Goal: Check status: Check status

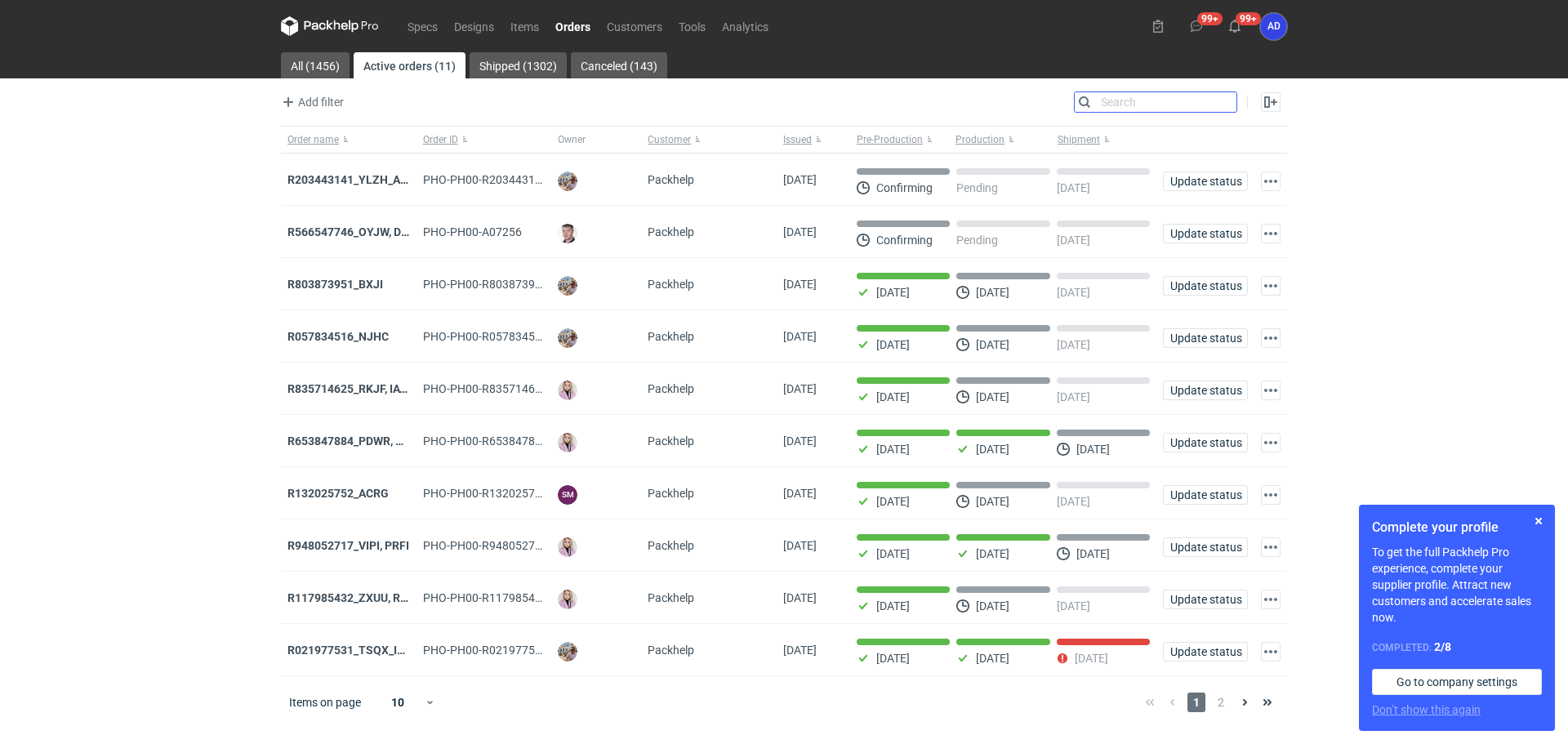
click at [1223, 104] on input "Search" at bounding box center [1155, 102] width 162 height 19
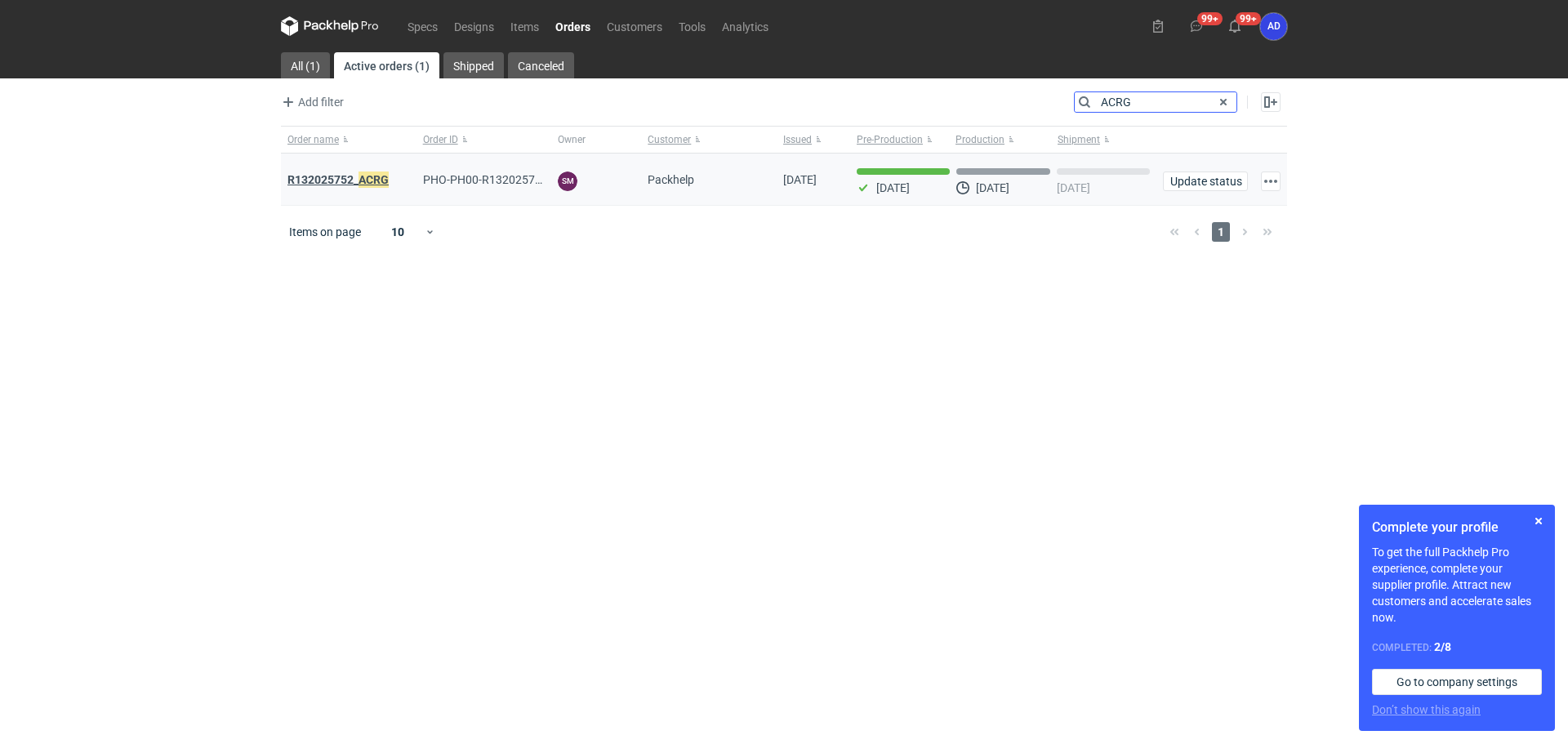
type input "ACRG"
click at [366, 177] on em "ACRG" at bounding box center [373, 179] width 30 height 18
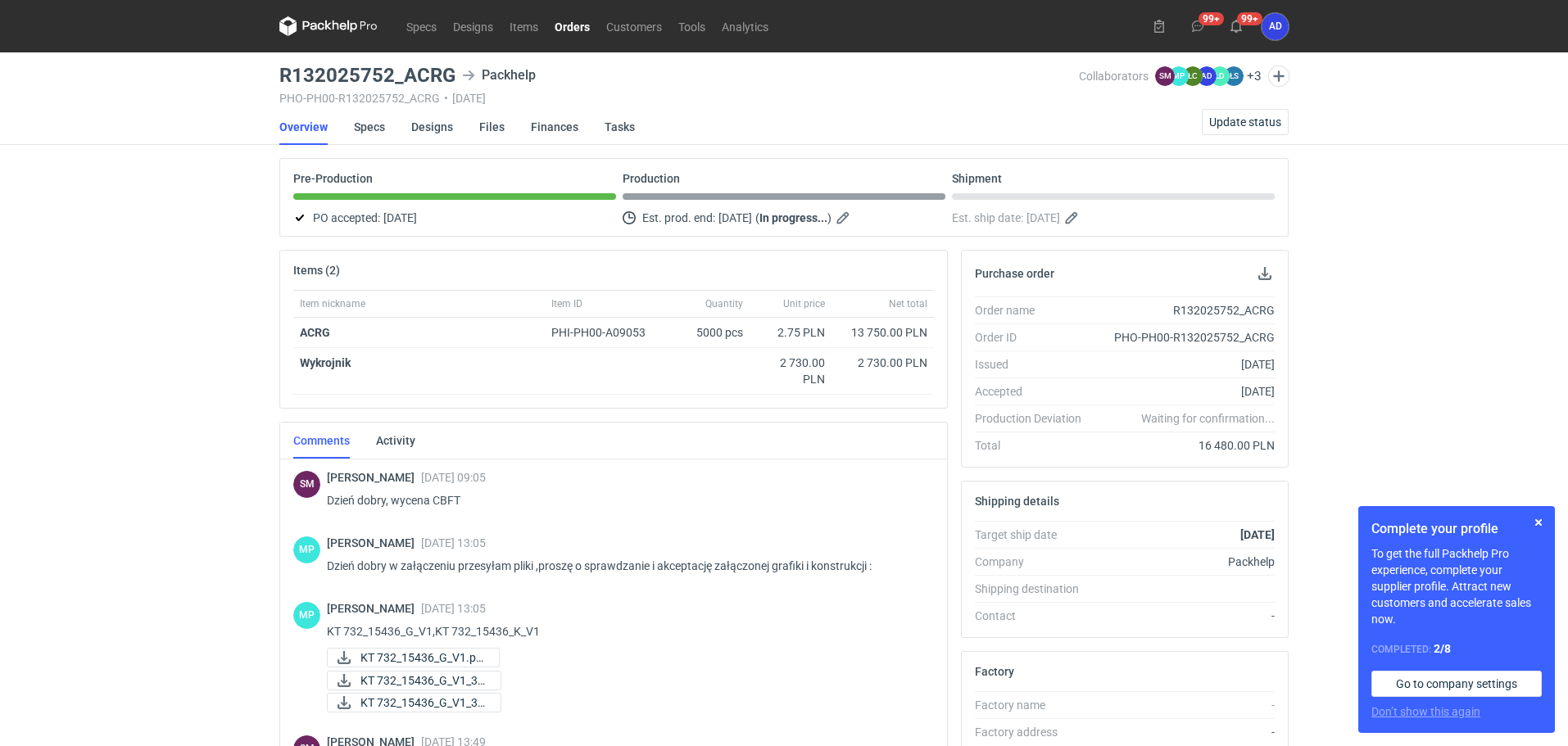
click at [574, 37] on nav "Specs Designs Items Orders Customers Tools Analytics" at bounding box center [527, 26] width 497 height 52
click at [571, 28] on link "Orders" at bounding box center [571, 25] width 52 height 19
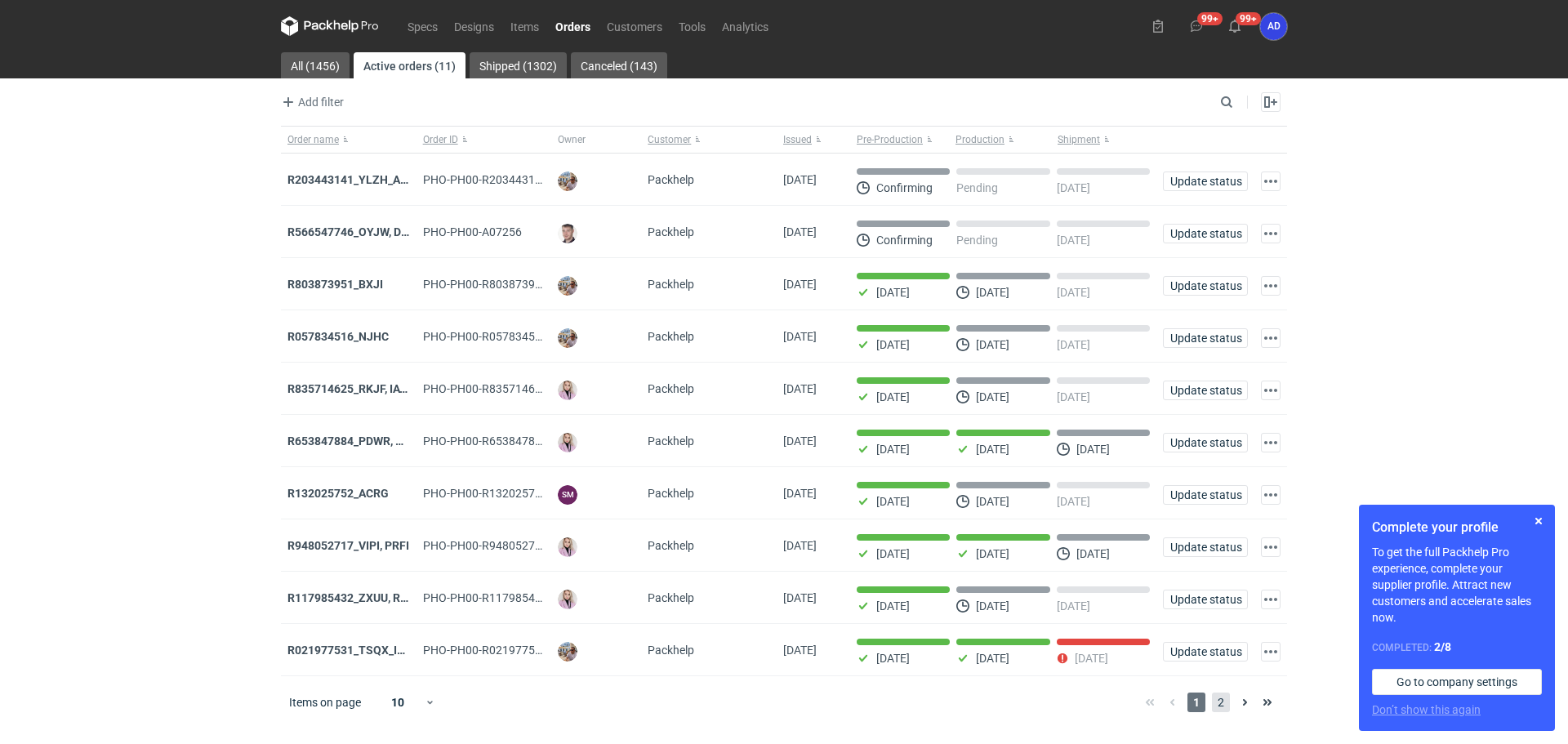
click at [1218, 707] on span "2" at bounding box center [1220, 702] width 18 height 19
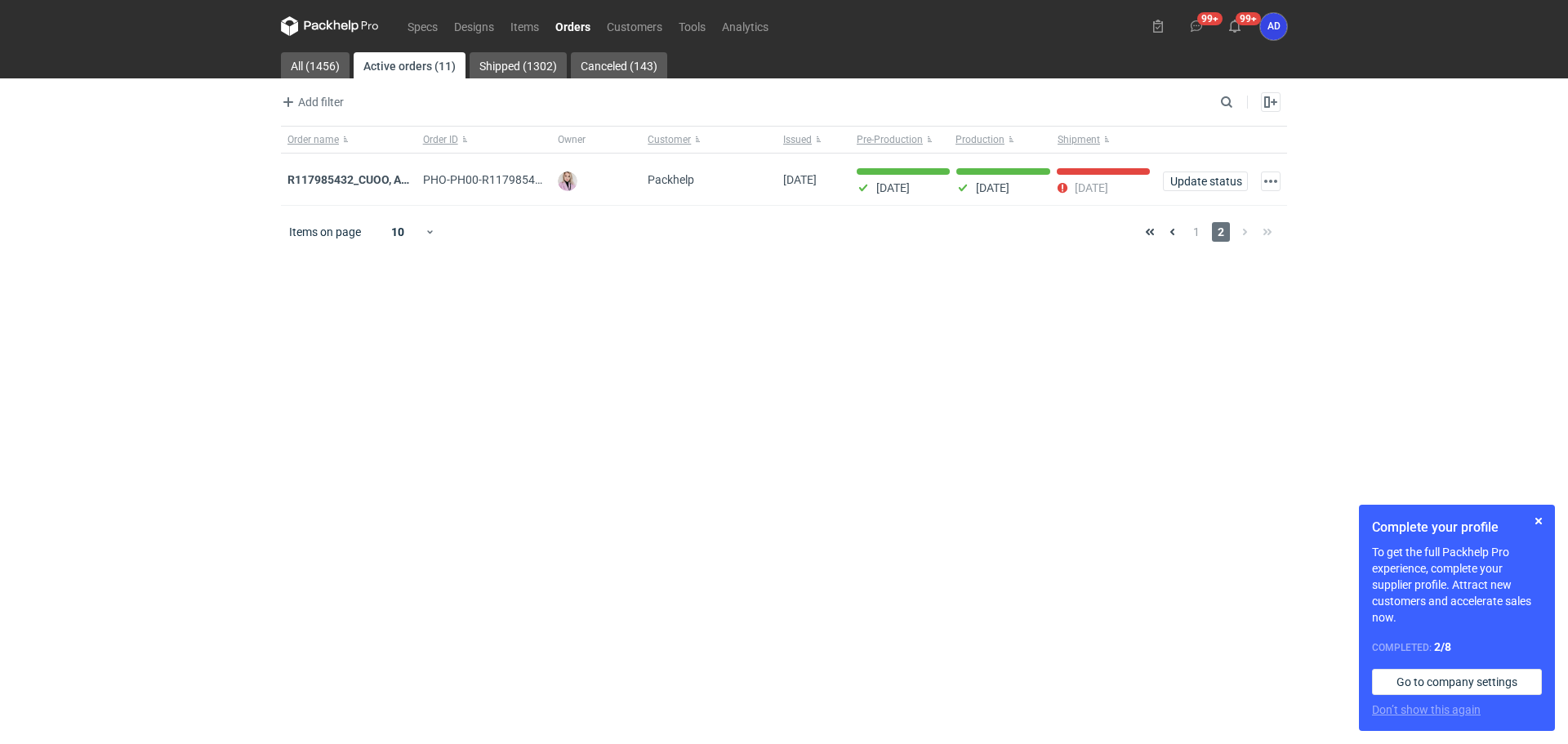
click at [575, 25] on link "Orders" at bounding box center [572, 25] width 51 height 19
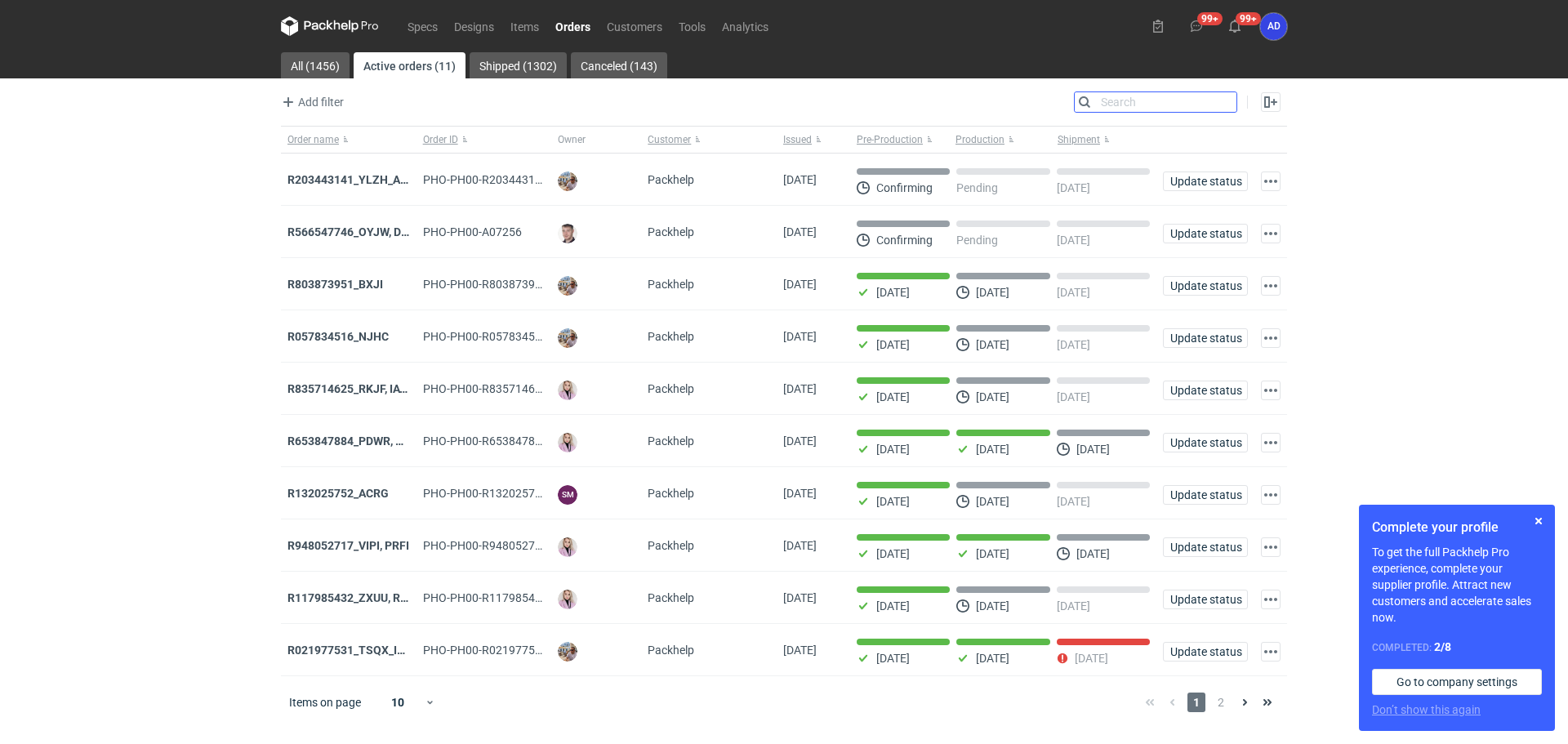
click at [1231, 100] on input "Search" at bounding box center [1155, 102] width 162 height 19
type input "A"
click at [375, 496] on strong "R132025752_ A CRG" at bounding box center [338, 493] width 101 height 18
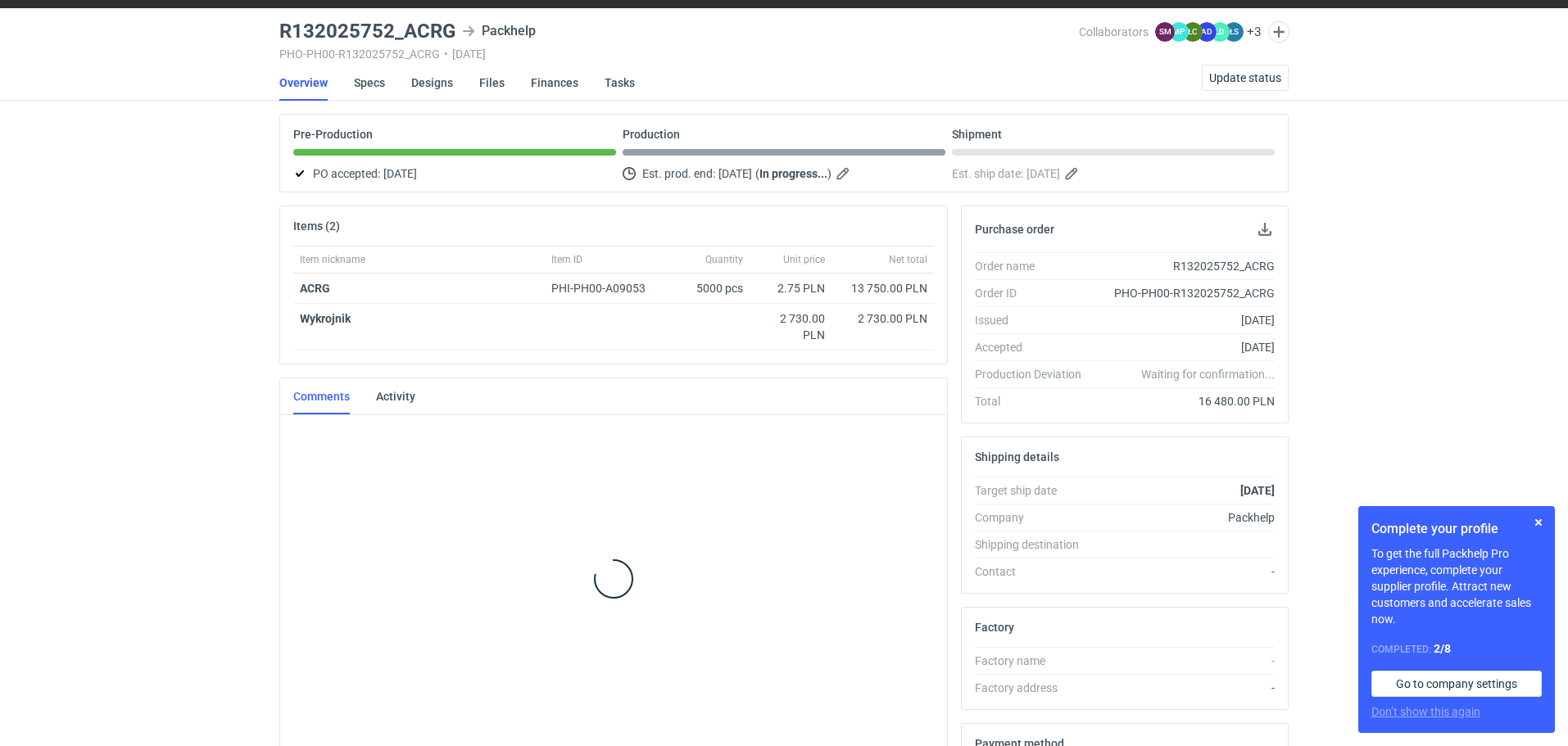
scroll to position [45, 0]
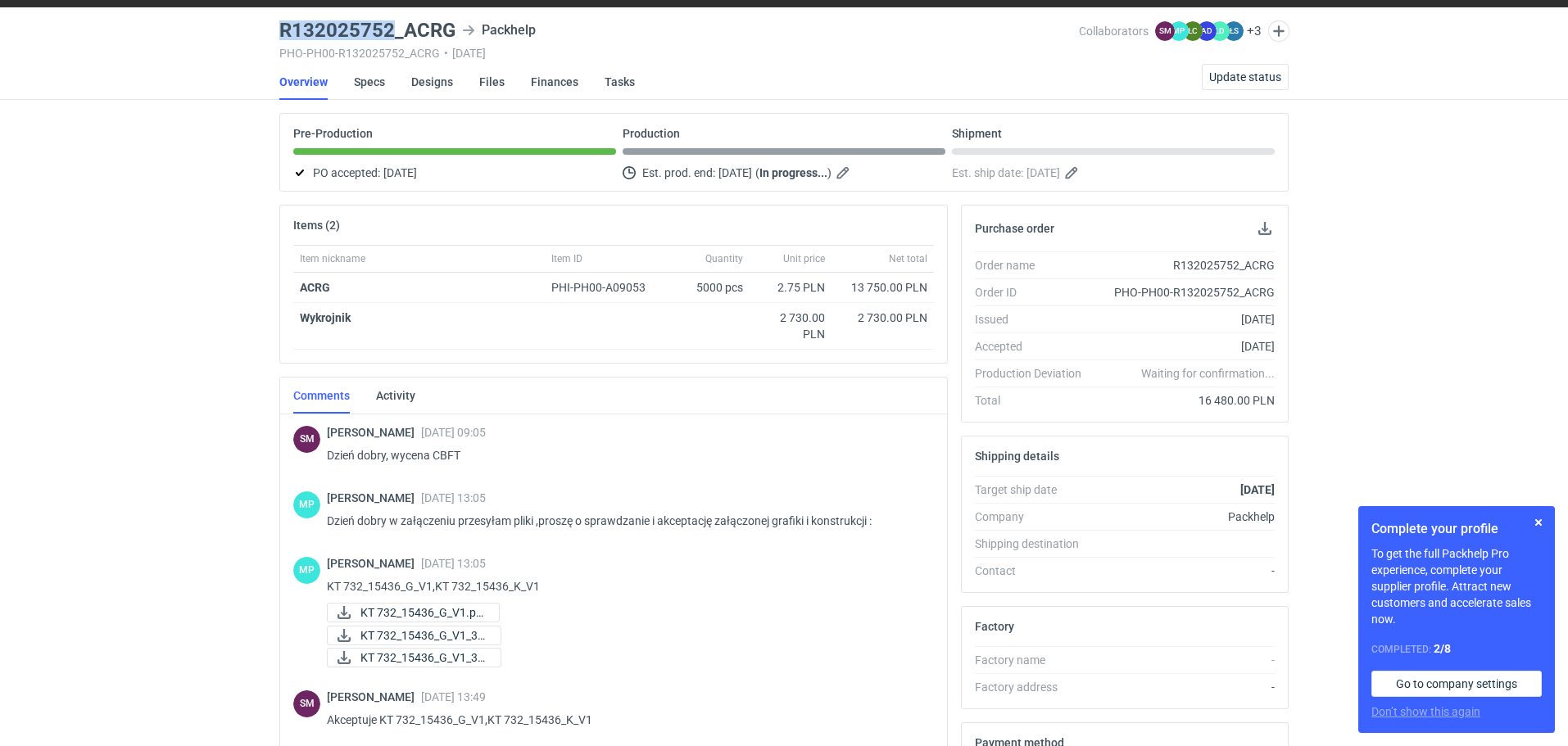
drag, startPoint x: 396, startPoint y: 33, endPoint x: 276, endPoint y: 37, distance: 120.1
click at [276, 37] on main "R132025752_ACRG Packhelp PHO-PH00-R132025752_ACRG • [DATE] Collaborators [PERSO…" at bounding box center [784, 507] width 1022 height 999
copy h3 "R132025752"
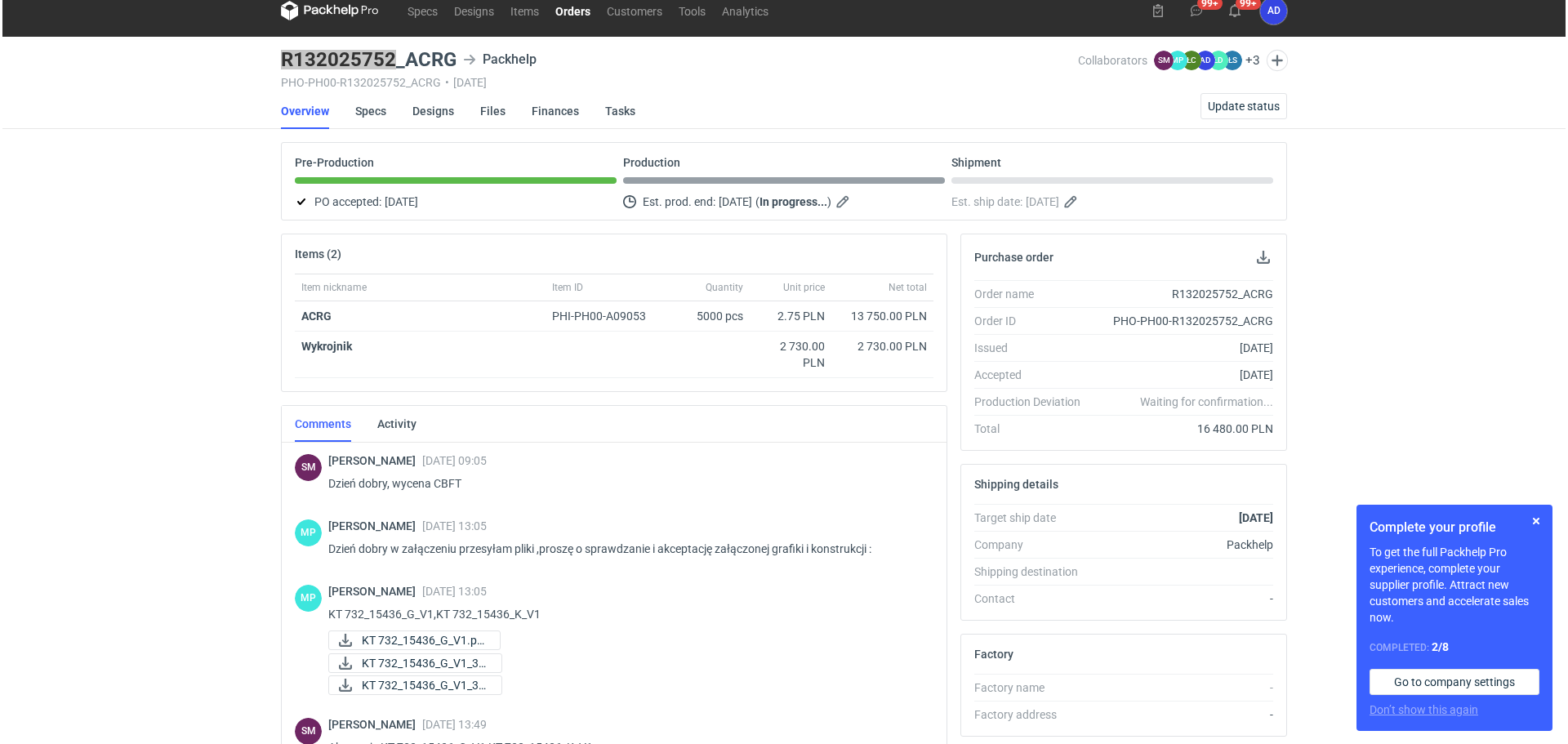
scroll to position [0, 0]
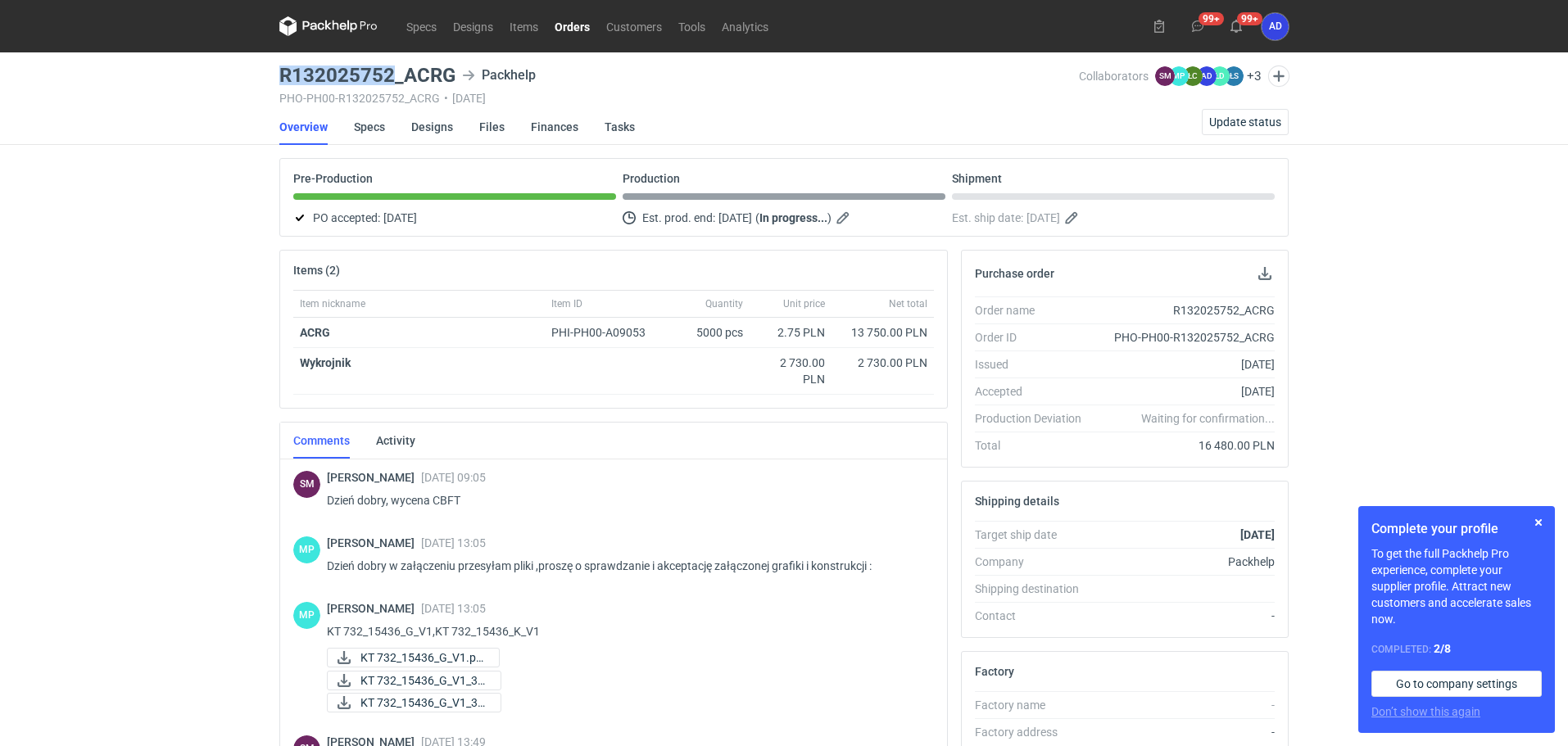
click at [582, 30] on link "Orders" at bounding box center [571, 25] width 52 height 19
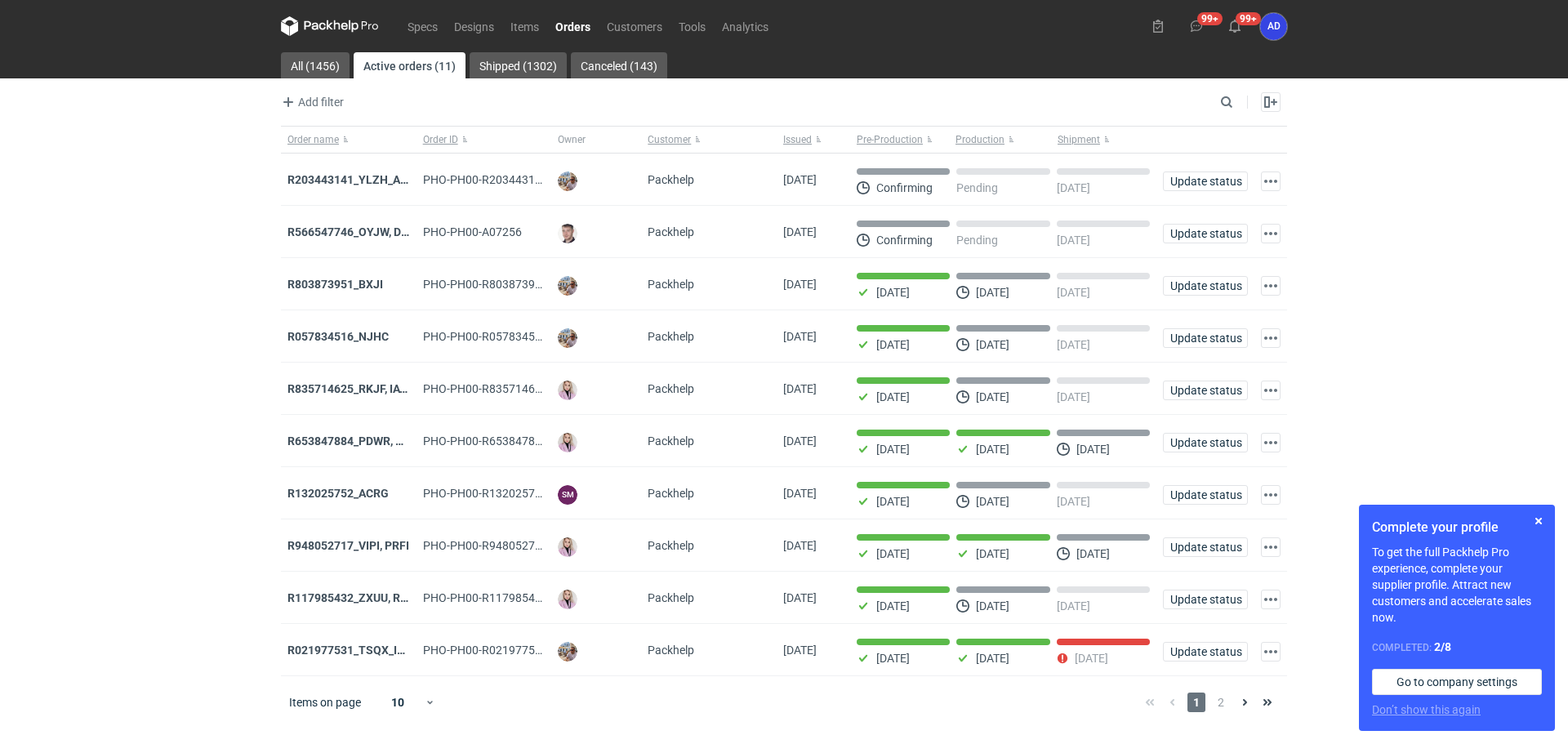
click at [364, 393] on strong "R835714625_RKJF, IAVU, SFPF, TXLA" at bounding box center [383, 389] width 191 height 13
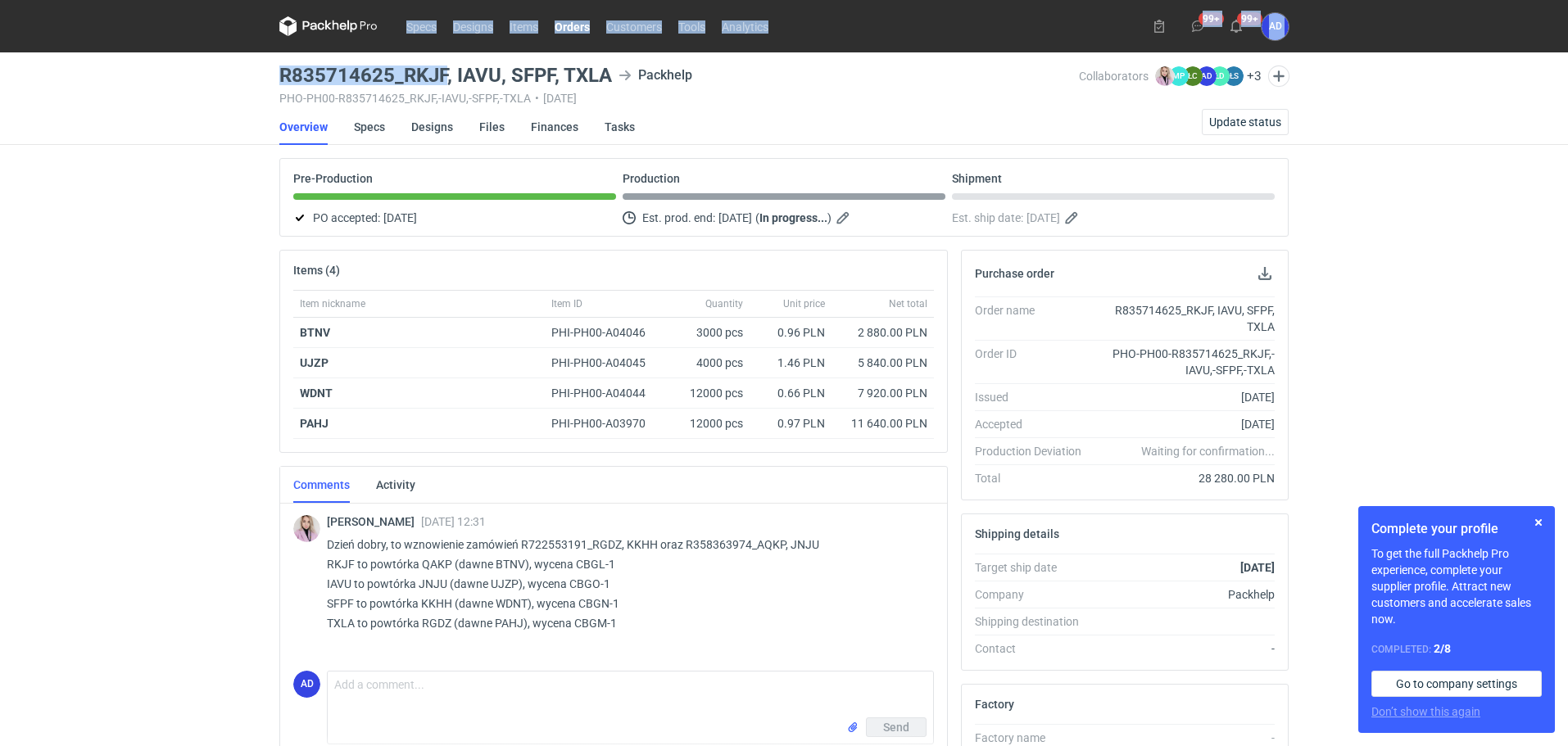
drag, startPoint x: 448, startPoint y: 76, endPoint x: 225, endPoint y: 87, distance: 223.3
click at [225, 87] on div "Specs Designs Items Orders Customers Tools Analytics 99+ 99+ AD [PERSON_NAME] […" at bounding box center [784, 373] width 1568 height 746
click at [439, 112] on link "Designs" at bounding box center [431, 127] width 41 height 36
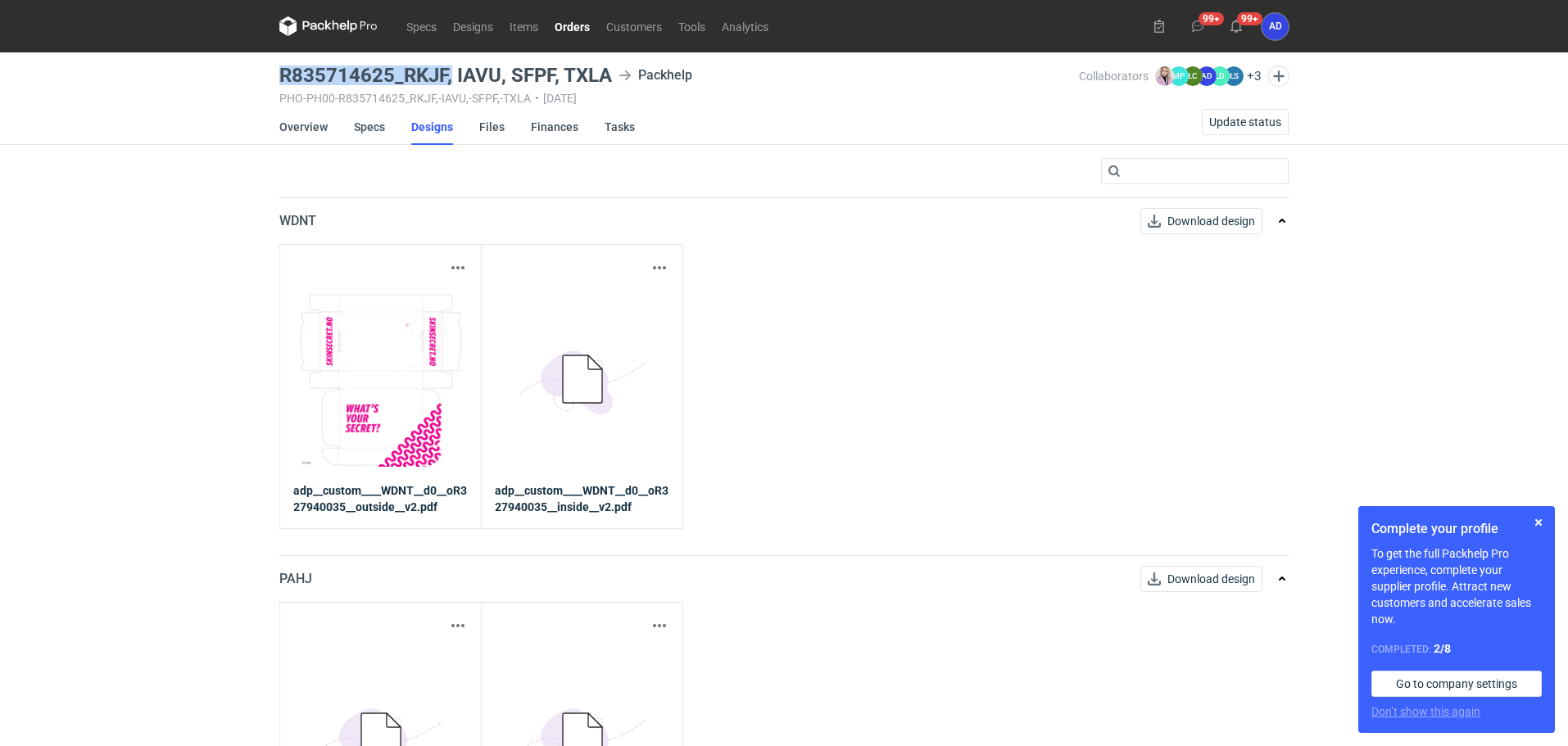
drag, startPoint x: 450, startPoint y: 74, endPoint x: 281, endPoint y: 81, distance: 169.1
click at [281, 81] on h3 "R835714625_RKJF, IAVU, SFPF, TXLA" at bounding box center [445, 75] width 332 height 19
copy h3 "R835714625_RKJF,"
click at [575, 26] on link "Orders" at bounding box center [571, 25] width 52 height 19
